Goal: Task Accomplishment & Management: Complete application form

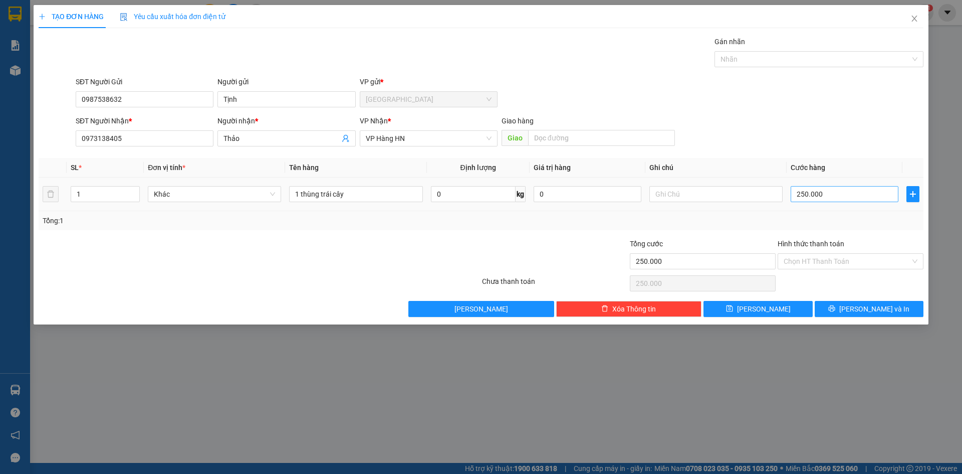
click at [838, 194] on input "250.000" at bounding box center [845, 194] width 108 height 16
type input "25.000"
type input "2.500"
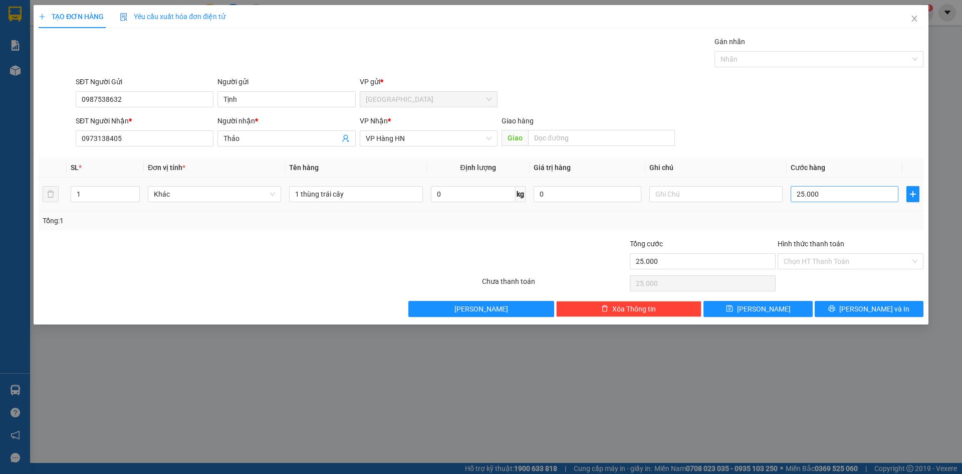
type input "2.500"
type input "250"
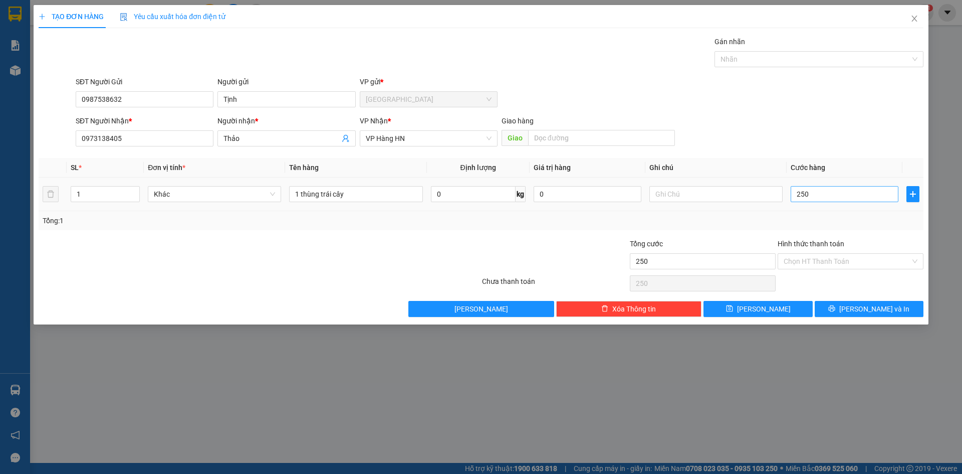
type input "25"
type input "2"
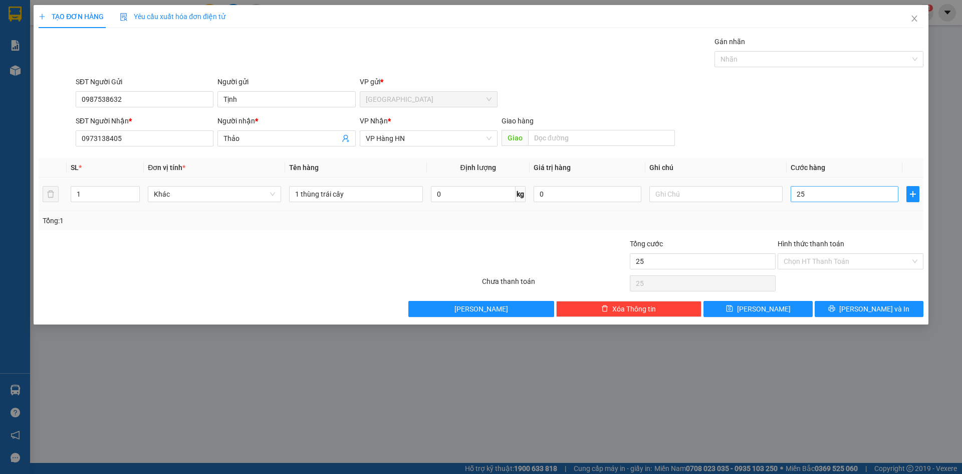
type input "2"
type input "0"
type input "02"
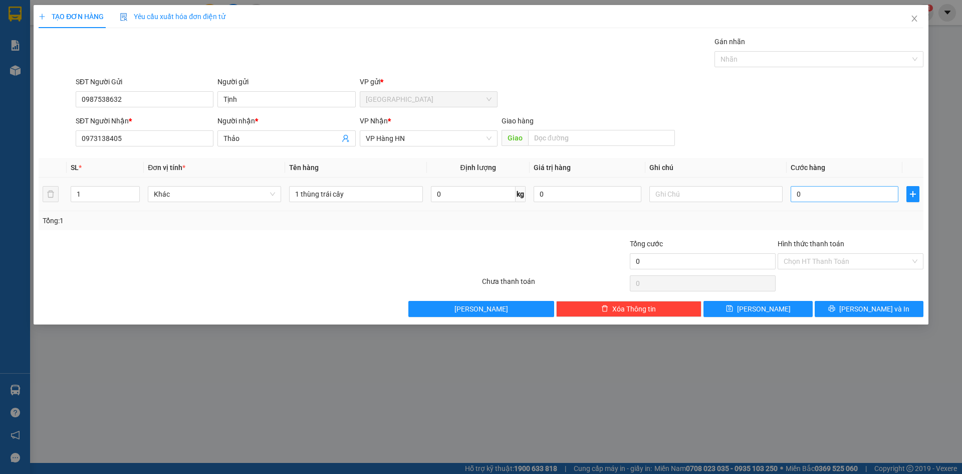
type input "2"
type input "020"
type input "20"
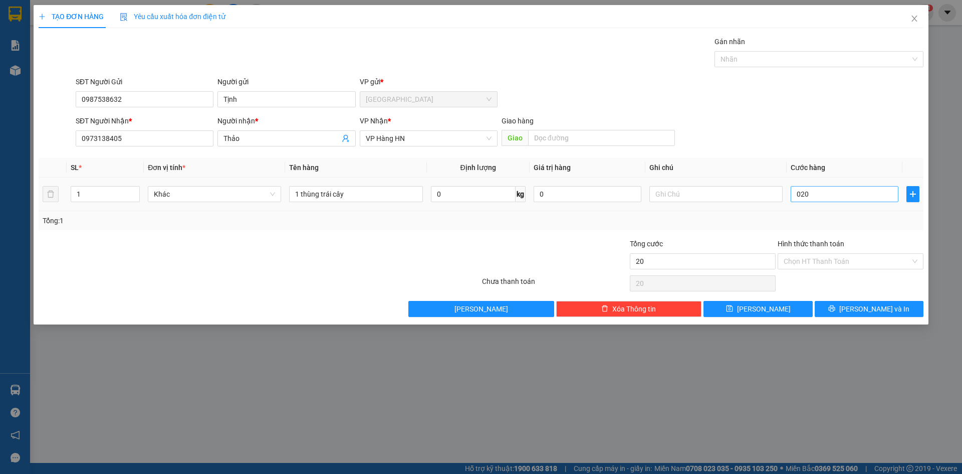
type input "0.200"
type input "200"
type input "02.000"
type input "2.000"
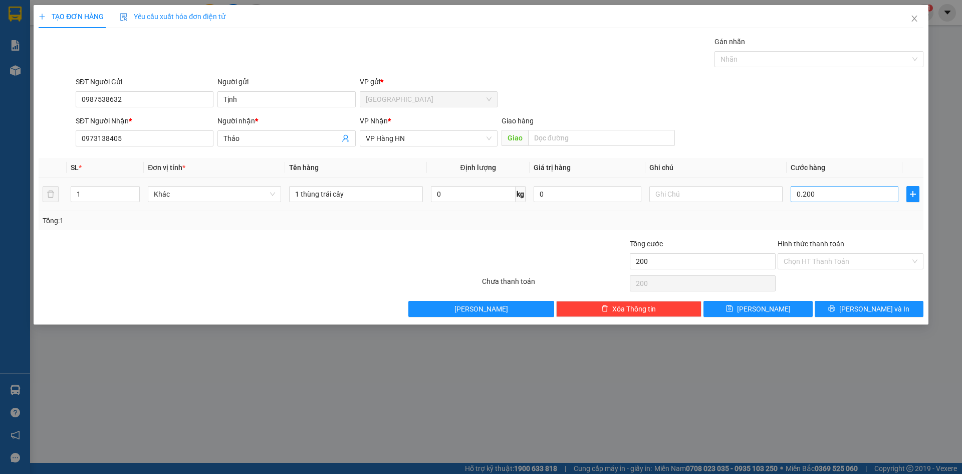
type input "2.000"
type input "020.000"
type input "20.000"
type input "0.200.000"
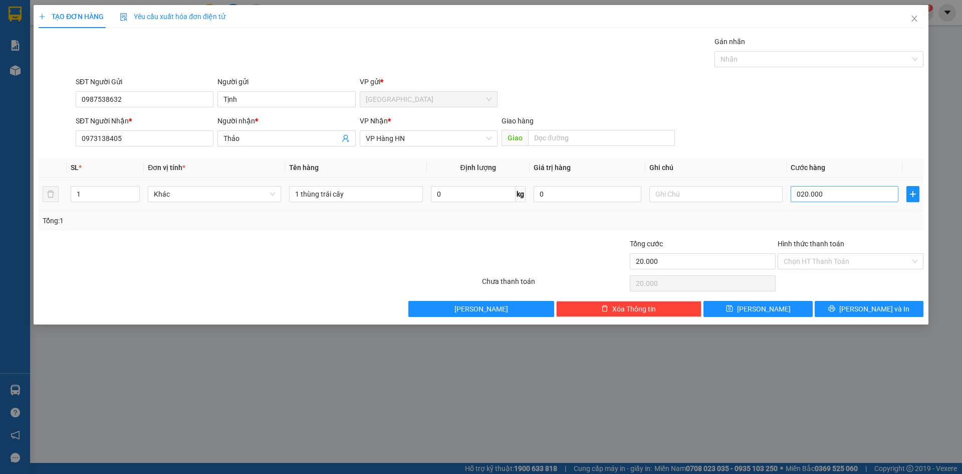
type input "200.000"
click at [814, 244] on label "Hình thức thanh toán" at bounding box center [811, 244] width 67 height 8
click at [814, 254] on input "Hình thức thanh toán" at bounding box center [847, 261] width 127 height 15
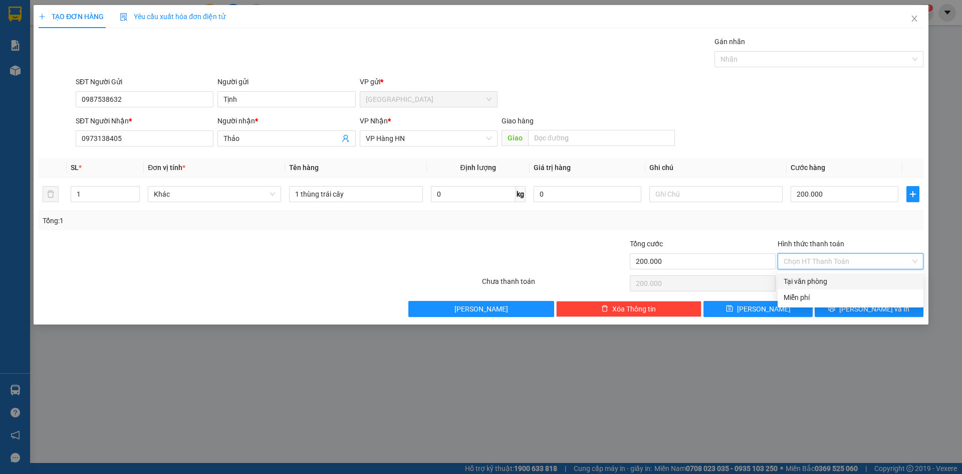
click at [818, 278] on div "Tại văn phòng" at bounding box center [851, 281] width 134 height 11
type input "0"
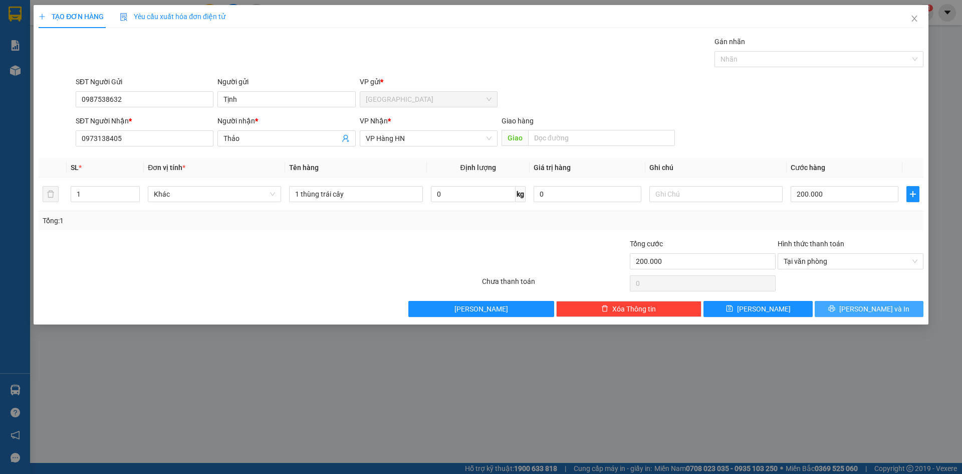
click at [840, 307] on button "[PERSON_NAME] và In" at bounding box center [869, 309] width 109 height 16
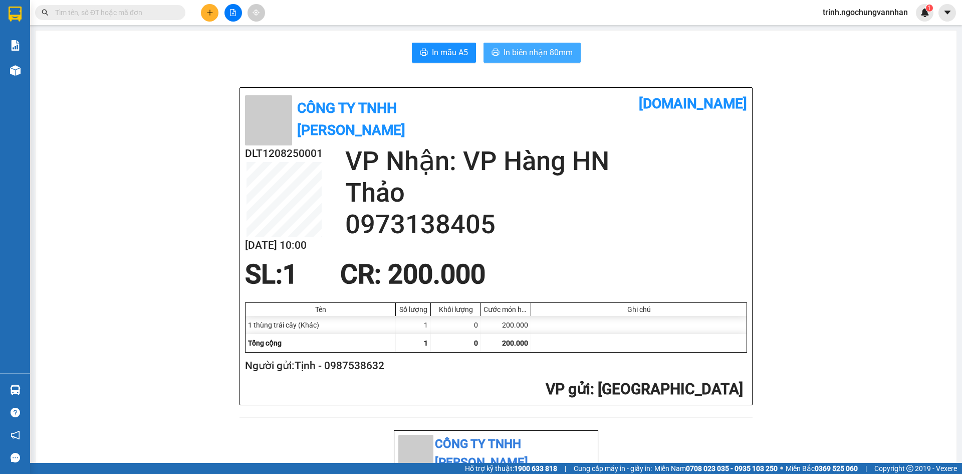
click at [537, 57] on span "In biên nhận 80mm" at bounding box center [538, 52] width 69 height 13
click at [439, 58] on span "In mẫu A5" at bounding box center [450, 52] width 36 height 13
click at [530, 56] on span "In biên nhận 80mm" at bounding box center [538, 52] width 69 height 13
click at [210, 13] on icon "plus" at bounding box center [210, 12] width 7 height 7
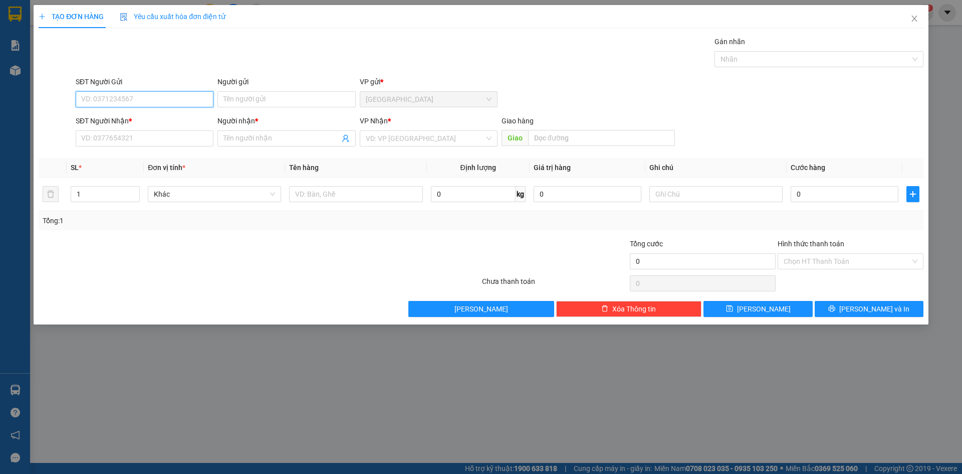
click at [202, 97] on input "SĐT Người Gửi" at bounding box center [145, 99] width 138 height 16
click at [201, 101] on input "SĐT Người Gửi" at bounding box center [145, 99] width 138 height 16
drag, startPoint x: 125, startPoint y: 118, endPoint x: 124, endPoint y: 130, distance: 12.1
click at [125, 120] on div "0976544724 - Duyên" at bounding box center [145, 119] width 126 height 11
type input "0976544724"
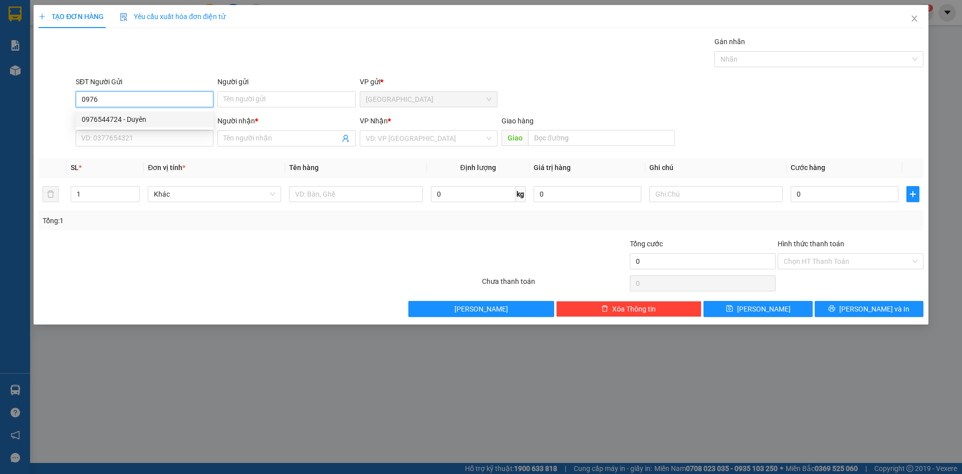
type input "Duyên"
type input "0975926525"
type input "TUẤN"
type input "CHỢ ĐƯỜNG CÁI"
type input "200.000"
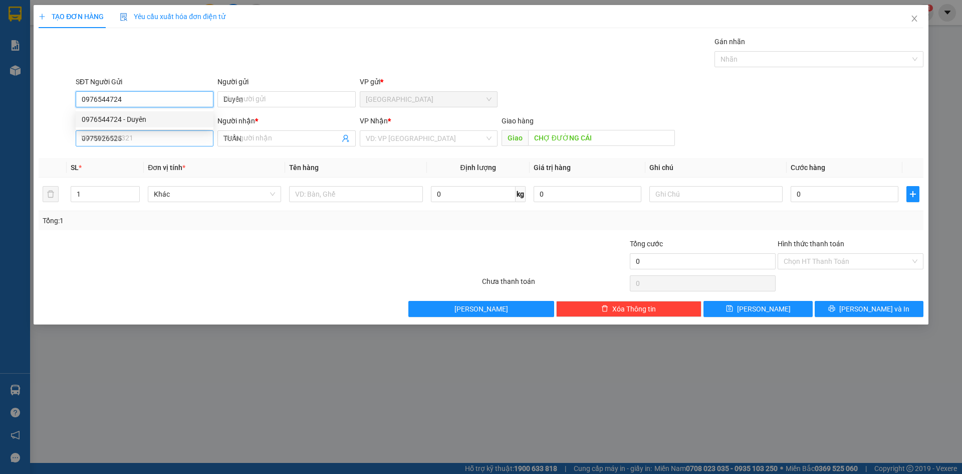
type input "200.000"
type input "0976544724"
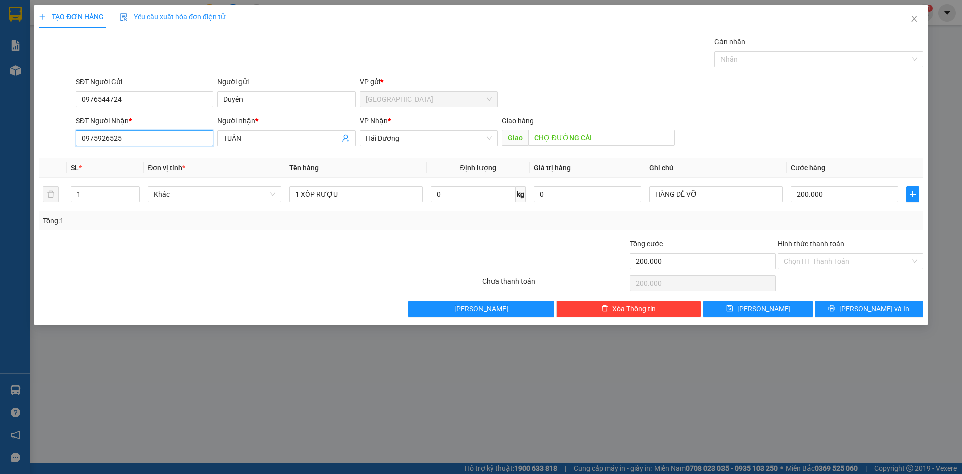
click at [125, 138] on input "0975926525" at bounding box center [145, 138] width 138 height 16
click at [108, 156] on div "0975926525 - TUẤN" at bounding box center [145, 158] width 126 height 11
type input "0975926525"
click at [82, 193] on input "1" at bounding box center [105, 193] width 68 height 15
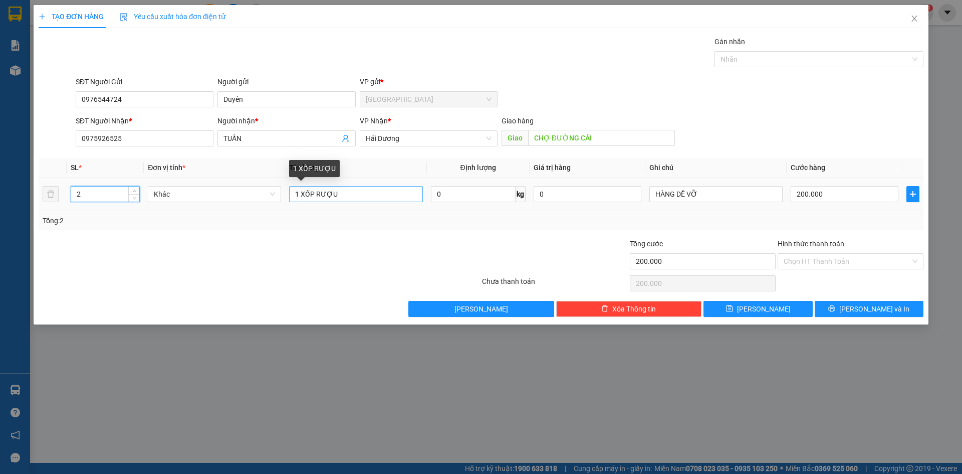
type input "2"
click at [299, 193] on input "1 XỐP RƯỢU" at bounding box center [355, 194] width 133 height 16
type input "2 XỐP RƯỢU"
click at [800, 192] on input "200.000" at bounding box center [845, 194] width 108 height 16
type input "0"
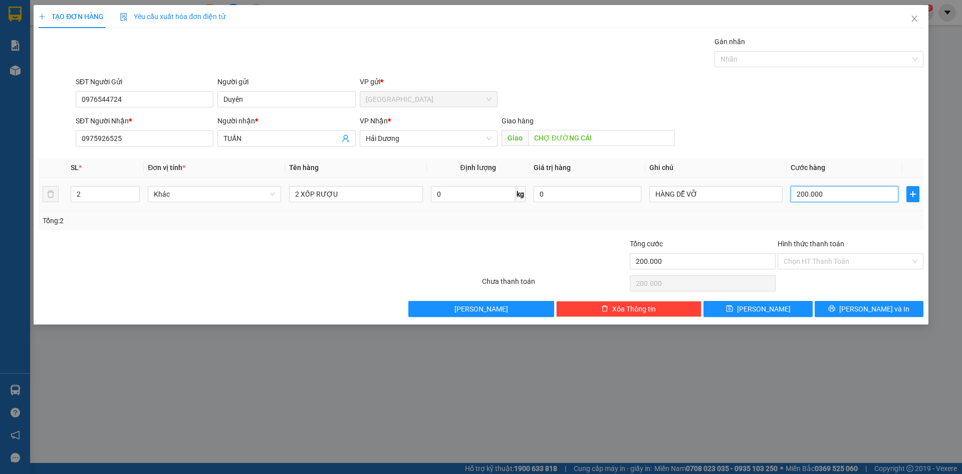
type input "0"
type input "4"
type input "04"
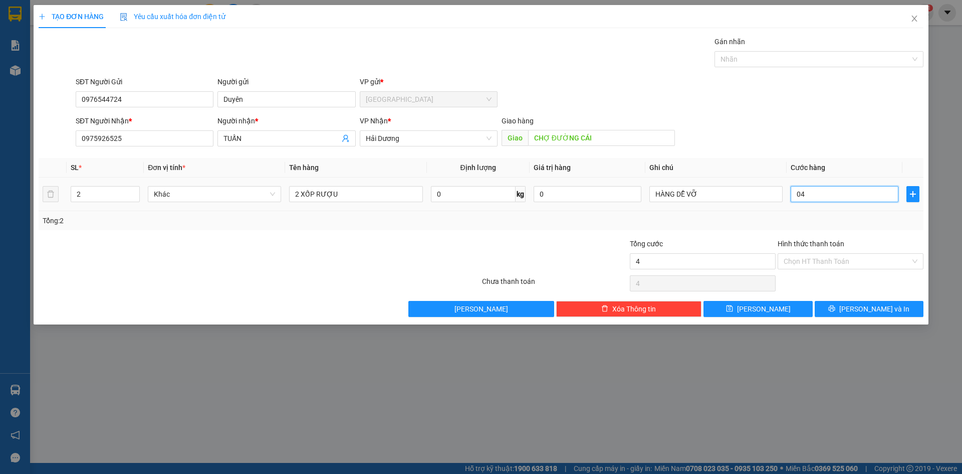
type input "40"
type input "040"
type input "400"
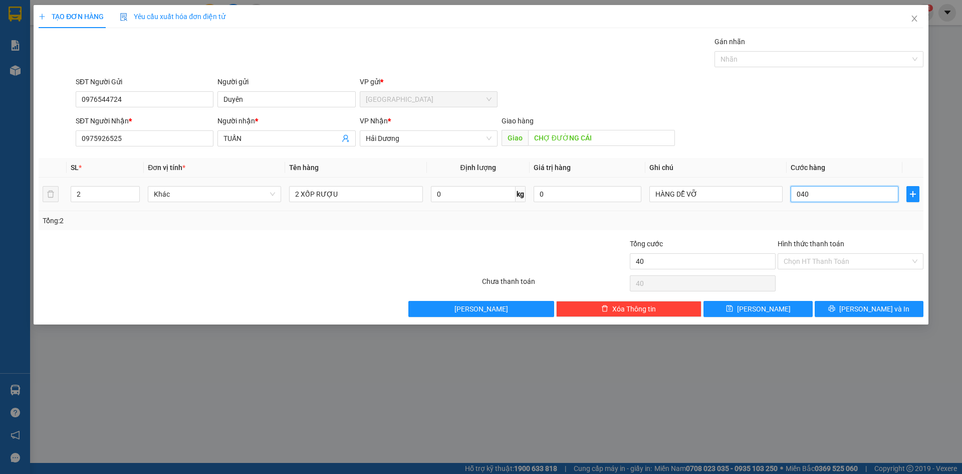
type input "0.400"
type input "4.000"
type input "04.000"
type input "40.000"
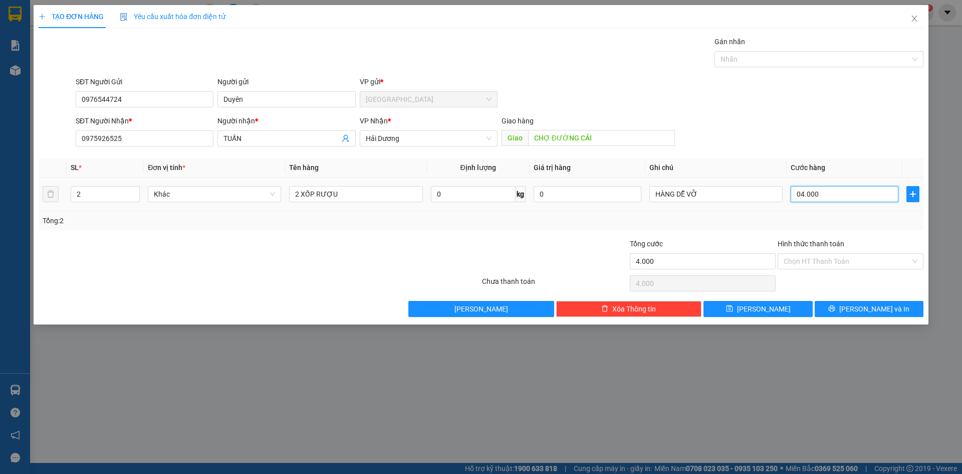
type input "40.000"
type input "040.000"
type input "400.000"
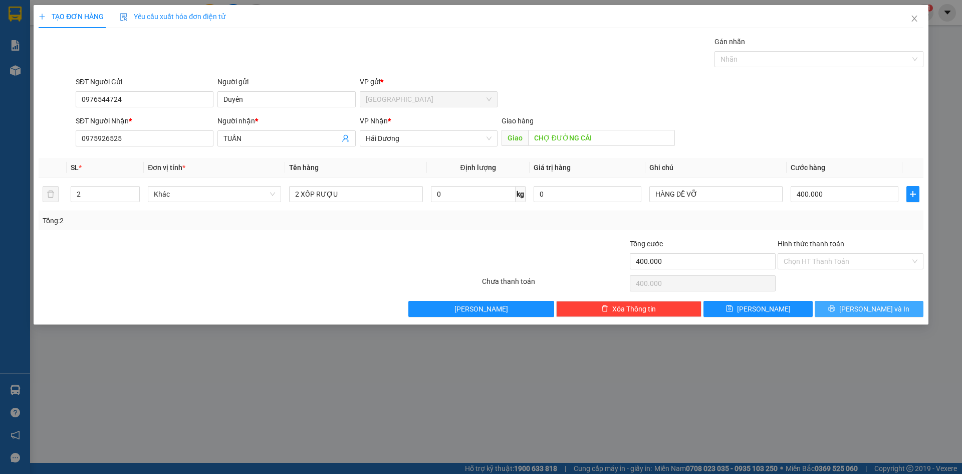
click at [869, 307] on span "[PERSON_NAME] và In" at bounding box center [875, 308] width 70 height 11
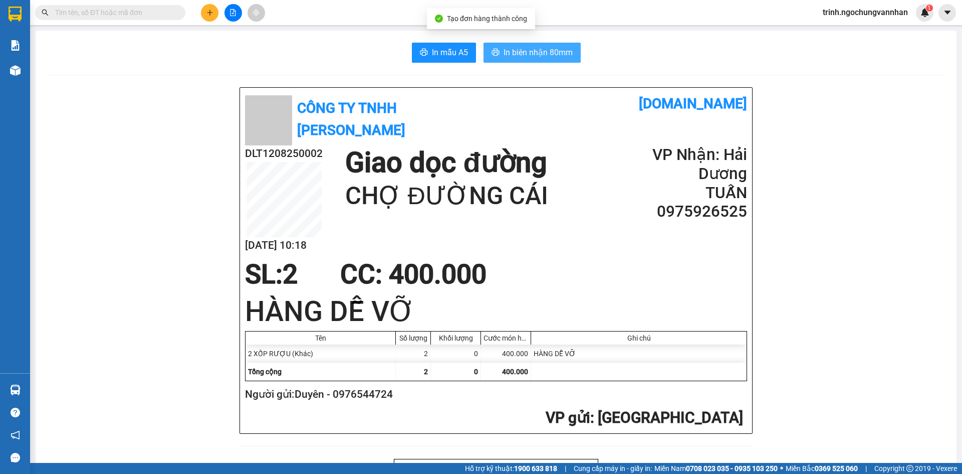
click at [534, 52] on span "In biên nhận 80mm" at bounding box center [538, 52] width 69 height 13
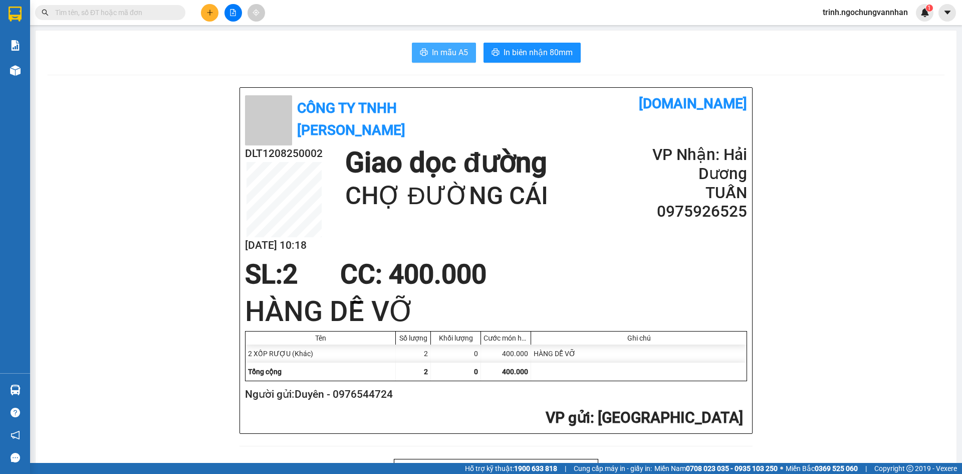
click at [451, 58] on span "In mẫu A5" at bounding box center [450, 52] width 36 height 13
click at [452, 53] on span "In mẫu A5" at bounding box center [450, 52] width 36 height 13
click at [744, 412] on div "Công ty TNHH Ngọc Hùng - Văn Nhân [DOMAIN_NAME] DLT1208250002 [DATE] 10:19 Giao…" at bounding box center [496, 260] width 512 height 345
click at [210, 13] on icon "plus" at bounding box center [210, 12] width 7 height 7
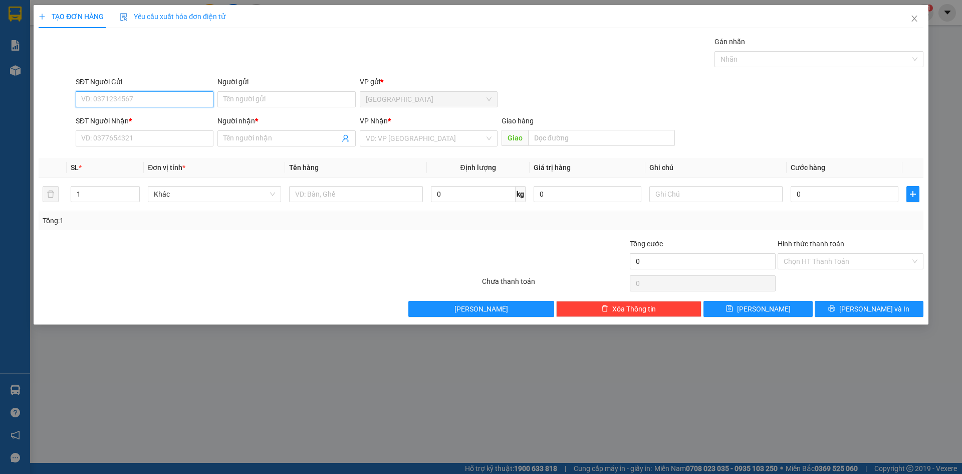
click at [199, 101] on input "SĐT Người Gửi" at bounding box center [145, 99] width 138 height 16
type input "0986603399"
click at [312, 95] on input "Người gửi" at bounding box center [287, 99] width 138 height 16
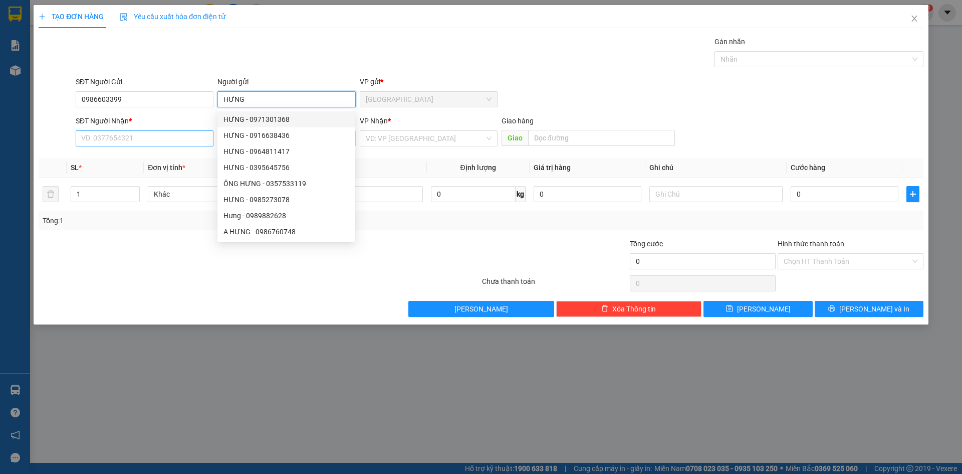
type input "HƯNG"
click at [192, 139] on input "SĐT Người Nhận *" at bounding box center [145, 138] width 138 height 16
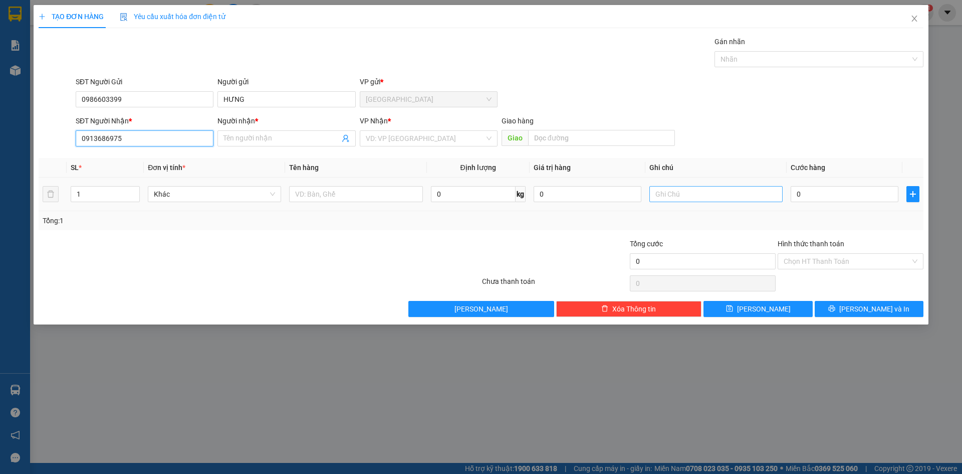
type input "0913686975"
click at [761, 193] on input "text" at bounding box center [716, 194] width 133 height 16
type input "0917196533"
click at [306, 138] on input "Người nhận *" at bounding box center [282, 138] width 116 height 11
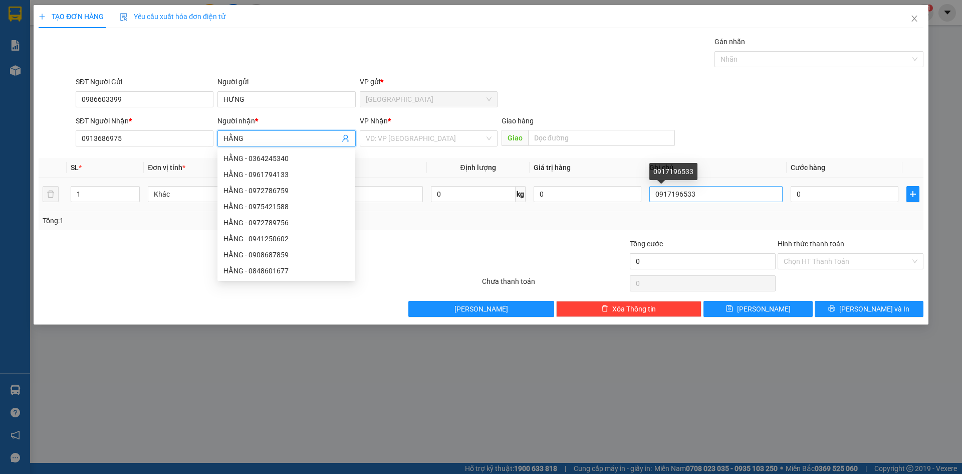
type input "HẰNG"
click at [743, 189] on input "0917196533" at bounding box center [716, 194] width 133 height 16
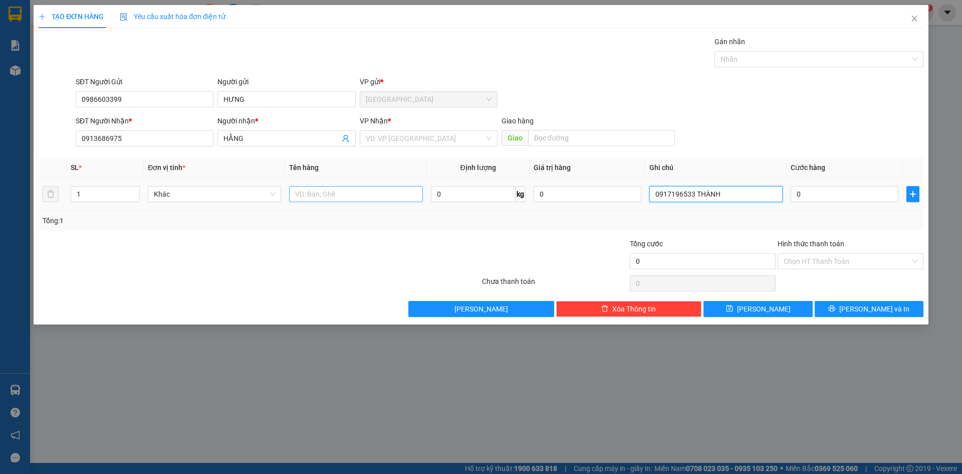
type input "0917196533 THÀNH"
click at [394, 193] on input "text" at bounding box center [355, 194] width 133 height 16
type input "1CAN RƯỢU THUỐC"
click at [842, 193] on input "0" at bounding box center [845, 194] width 108 height 16
type input "2"
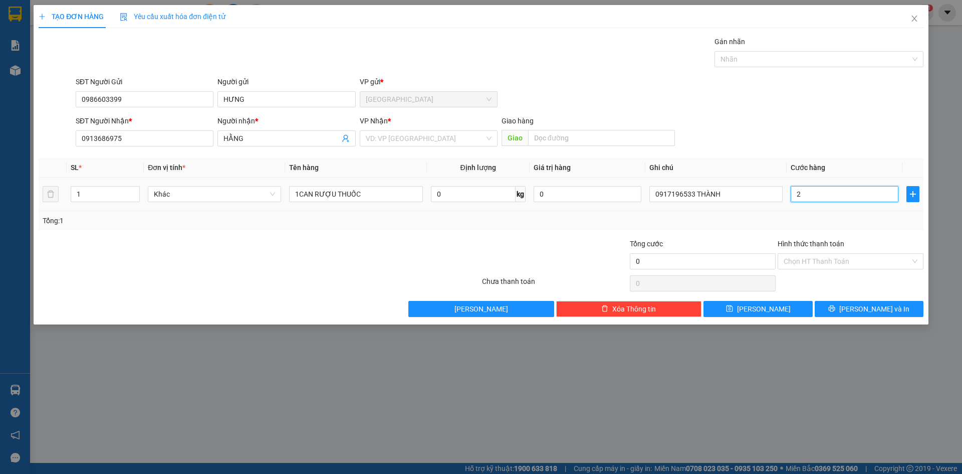
type input "2"
type input "20"
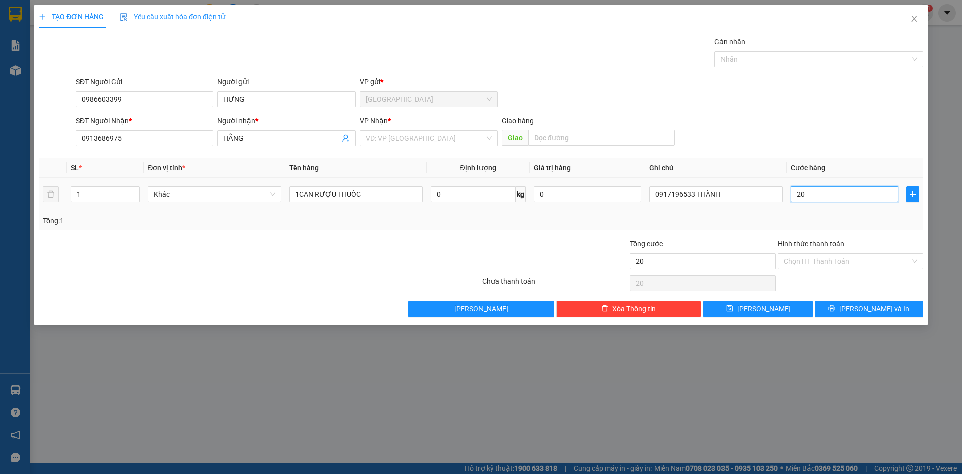
type input "200"
type input "2.000"
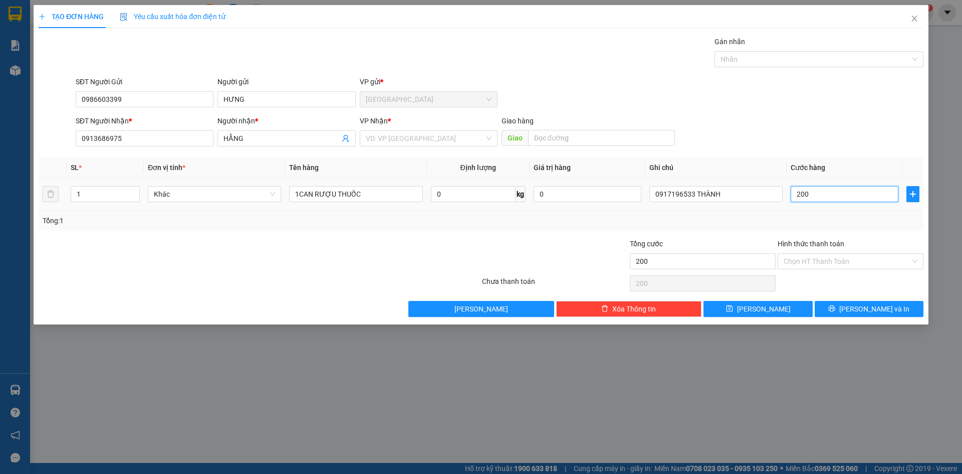
type input "2.000"
type input "20.000"
type input "200.000"
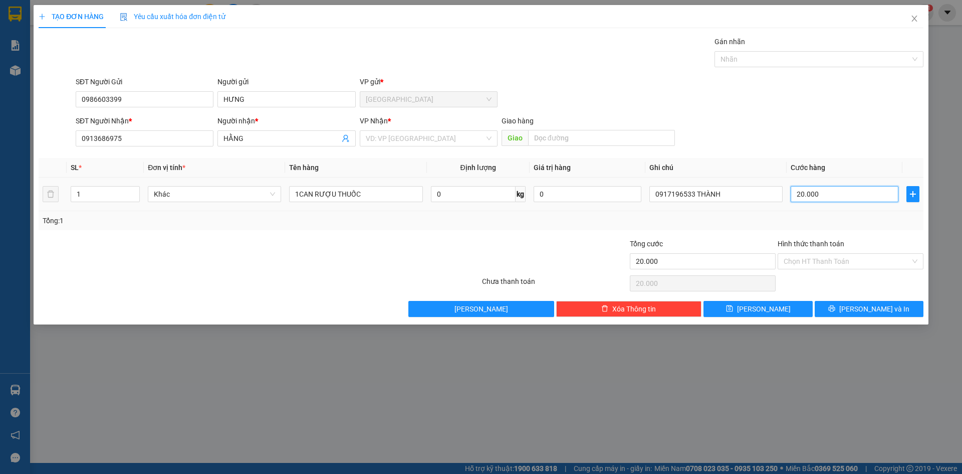
type input "200.000"
click at [822, 243] on label "Hình thức thanh toán" at bounding box center [811, 244] width 67 height 8
click at [822, 254] on input "Hình thức thanh toán" at bounding box center [847, 261] width 127 height 15
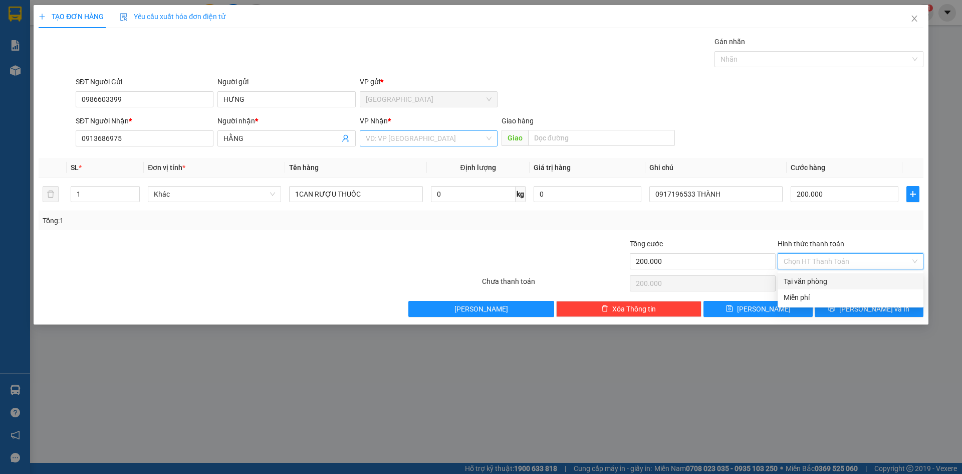
click at [440, 134] on input "search" at bounding box center [425, 138] width 119 height 15
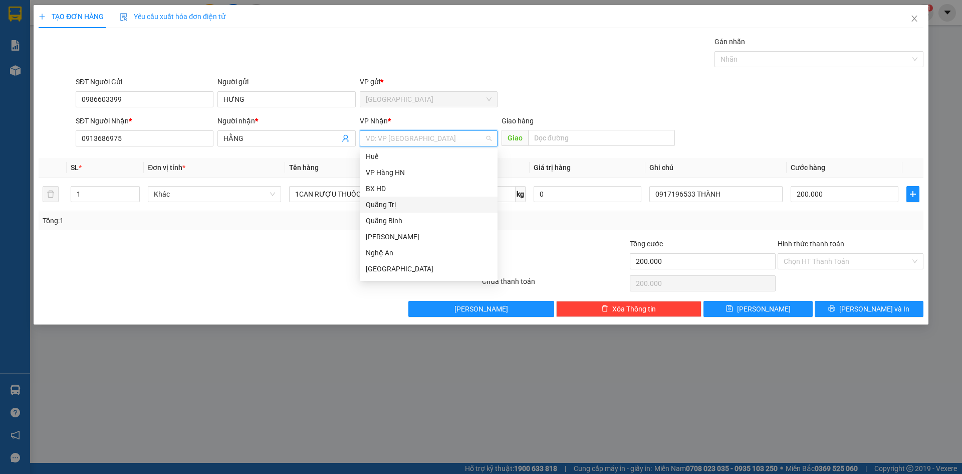
scroll to position [100, 0]
click at [368, 249] on div "Phủ Lý" at bounding box center [429, 250] width 126 height 11
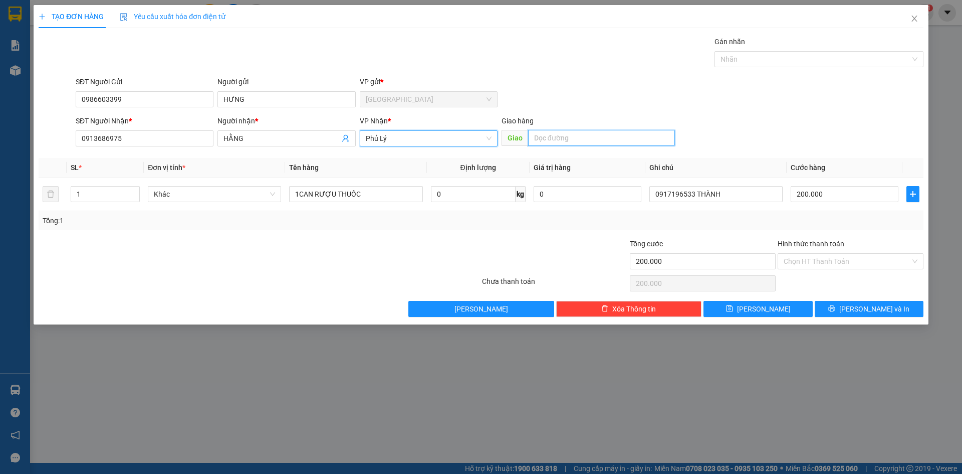
click at [594, 138] on input "text" at bounding box center [601, 138] width 147 height 16
type input "CHUNG CƯ MƯỜNG THANH"
click at [829, 243] on label "Hình thức thanh toán" at bounding box center [811, 244] width 67 height 8
click at [829, 254] on input "Hình thức thanh toán" at bounding box center [847, 261] width 127 height 15
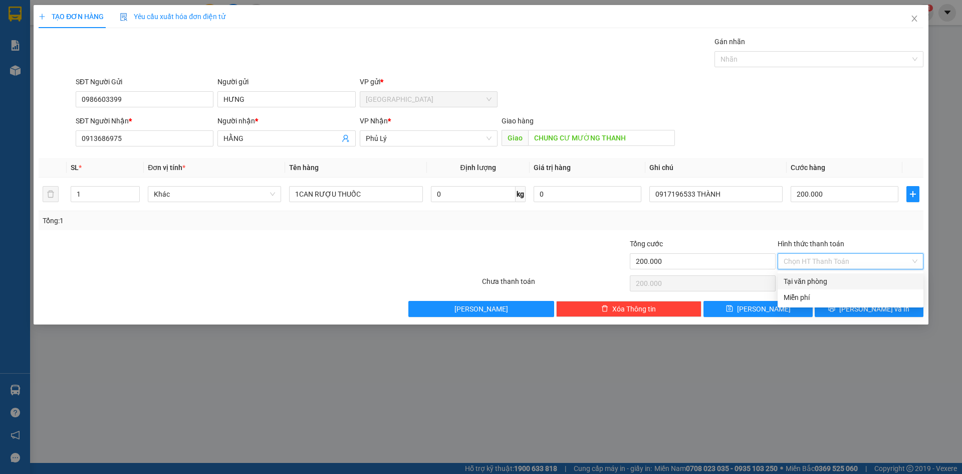
click at [826, 283] on div "Tại văn phòng" at bounding box center [851, 281] width 134 height 11
type input "0"
click at [849, 311] on button "[PERSON_NAME] và In" at bounding box center [869, 309] width 109 height 16
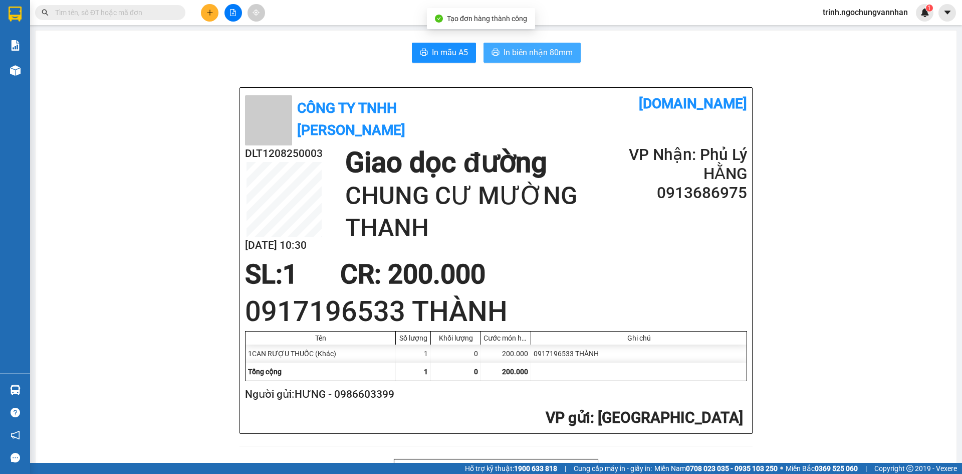
click at [562, 50] on span "In biên nhận 80mm" at bounding box center [538, 52] width 69 height 13
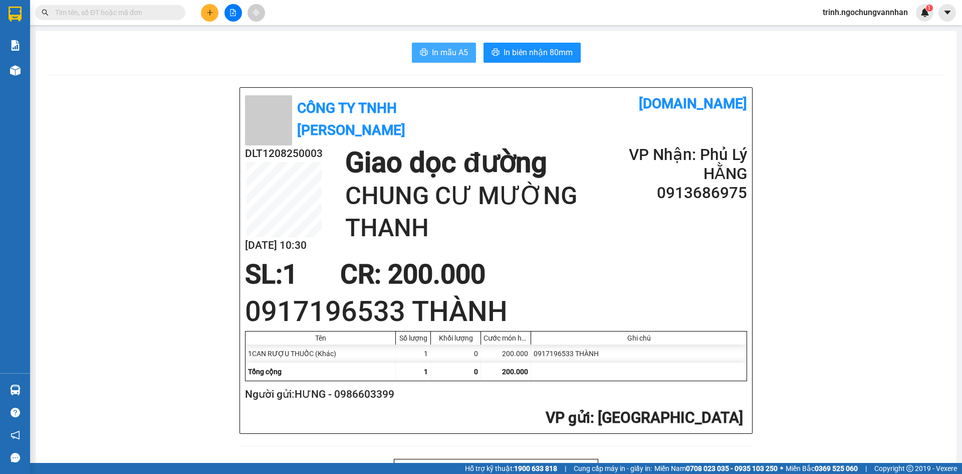
click at [461, 56] on span "In mẫu A5" at bounding box center [450, 52] width 36 height 13
